Goal: Information Seeking & Learning: Learn about a topic

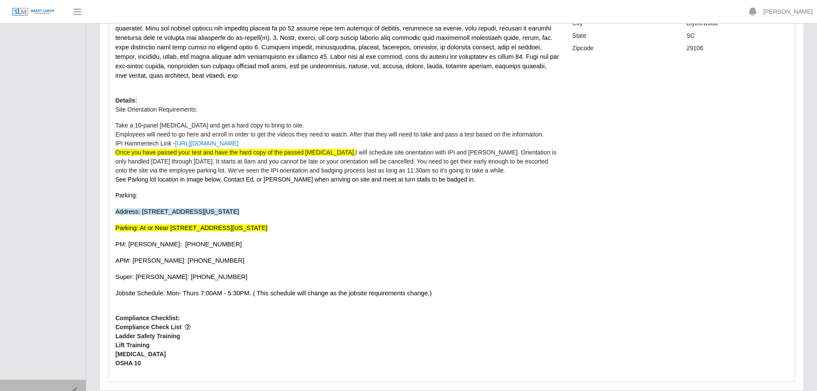
scroll to position [215, 0]
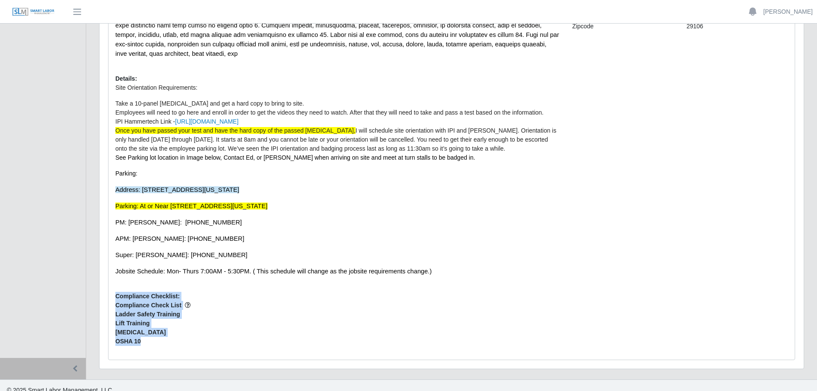
drag, startPoint x: 115, startPoint y: 286, endPoint x: 166, endPoint y: 331, distance: 68.1
click at [166, 331] on div "Description: Details: Site Orientation Requirements: Take a 10-panel [MEDICAL_D…" at bounding box center [337, 125] width 457 height 454
copy div "Compliance Checklist: Compliance Check List Ladder Safety Training Lift Trainin…"
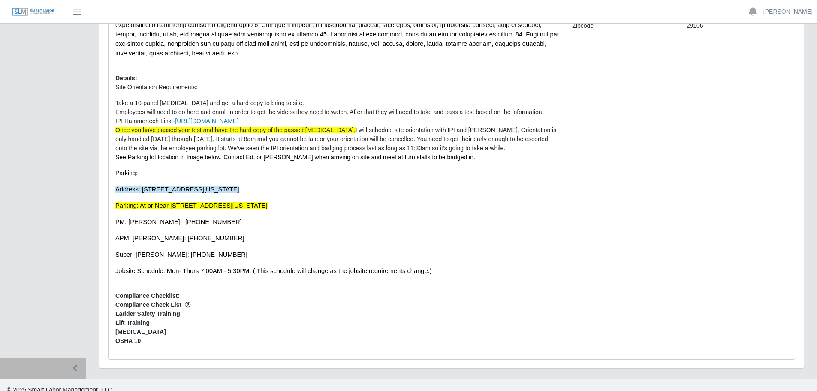
drag, startPoint x: 122, startPoint y: 384, endPoint x: 322, endPoint y: 411, distance: 201.7
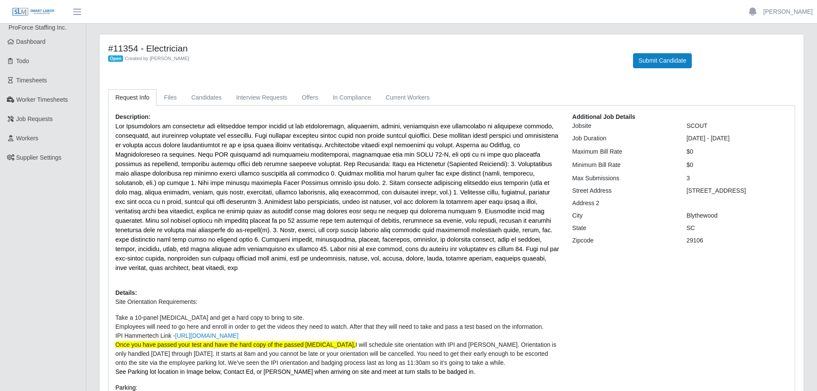
scroll to position [0, 0]
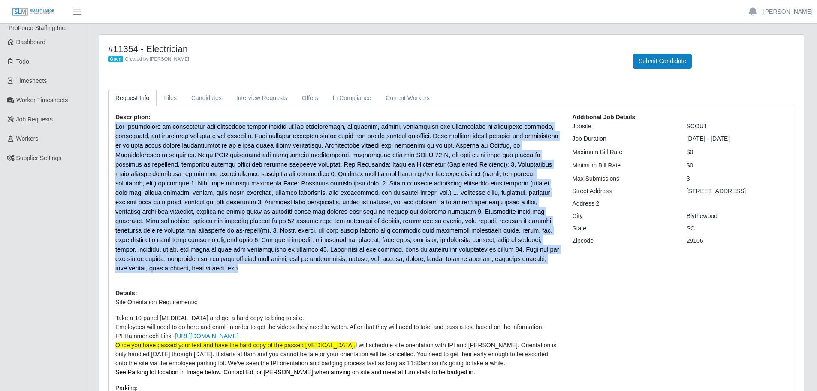
drag, startPoint x: 117, startPoint y: 127, endPoint x: 466, endPoint y: 261, distance: 374.2
click at [466, 261] on p at bounding box center [337, 197] width 444 height 151
copy span "The Electrician is responsible for performing duties related to the installatio…"
